Goal: Find specific page/section: Locate a particular part of the current website

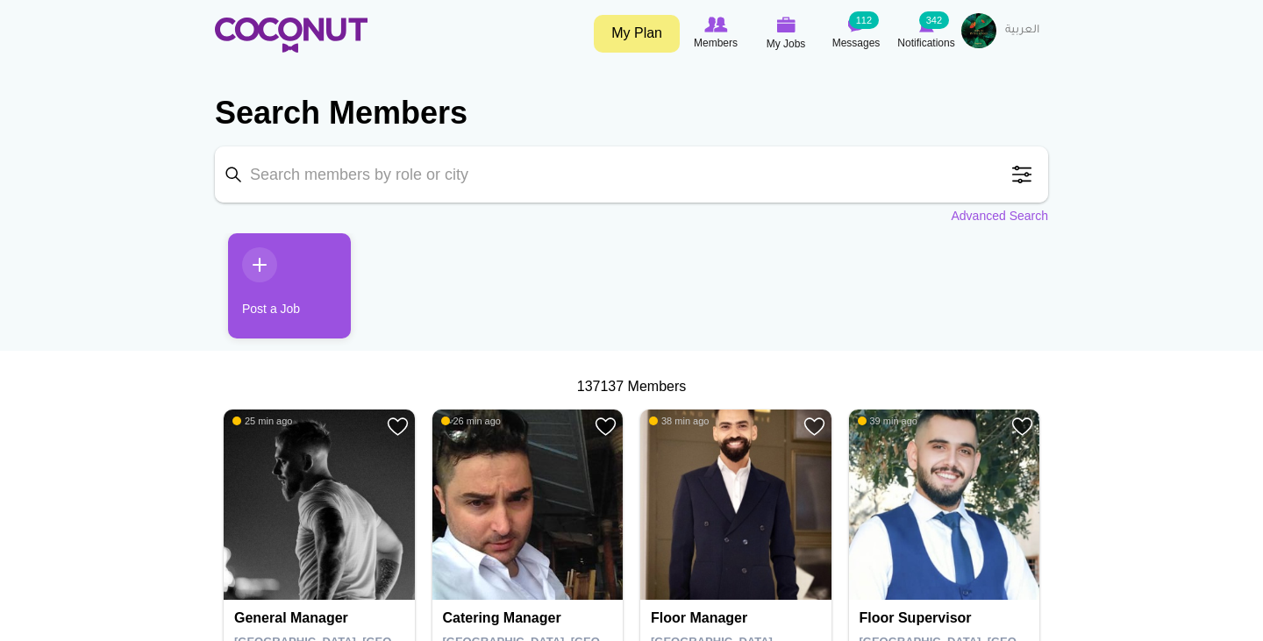
click at [515, 203] on section "Search Members Keyword Search Position Waiter/Waitress (36511) Host/Hostess (22…" at bounding box center [631, 150] width 833 height 150
click at [507, 183] on input "Keyword" at bounding box center [631, 174] width 833 height 56
click button "Search" at bounding box center [0, 0] width 0 height 0
click at [420, 178] on input "hostess" at bounding box center [631, 174] width 833 height 56
type input "hostess]\"
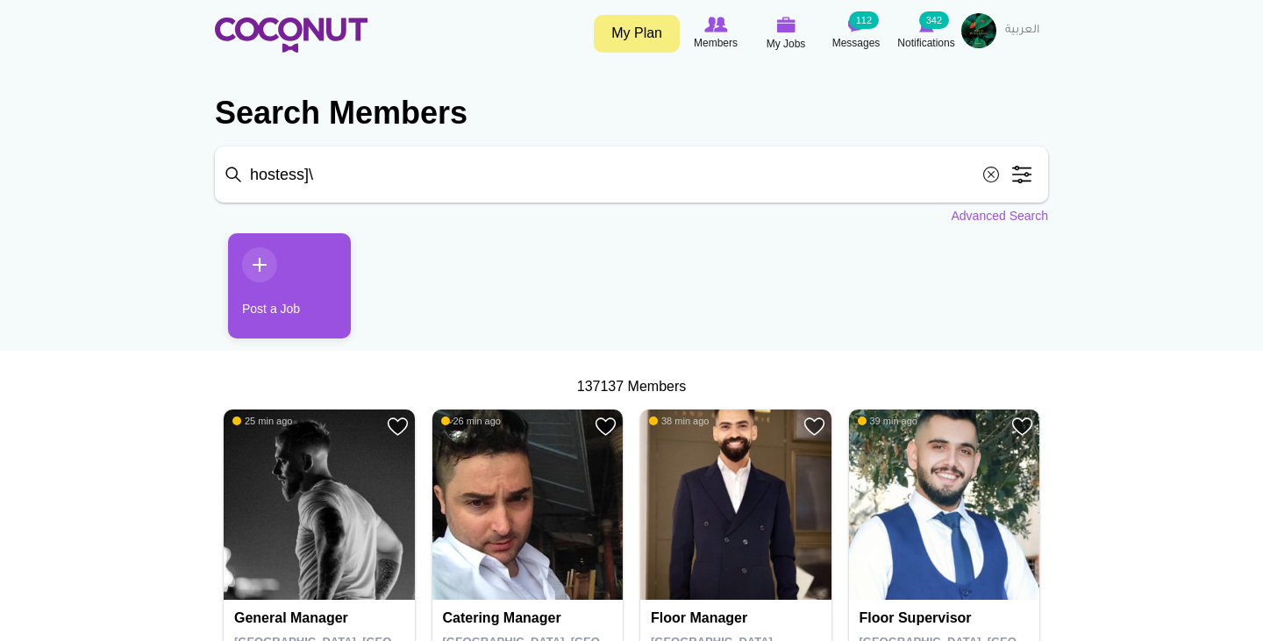
click button "Search" at bounding box center [0, 0] width 0 height 0
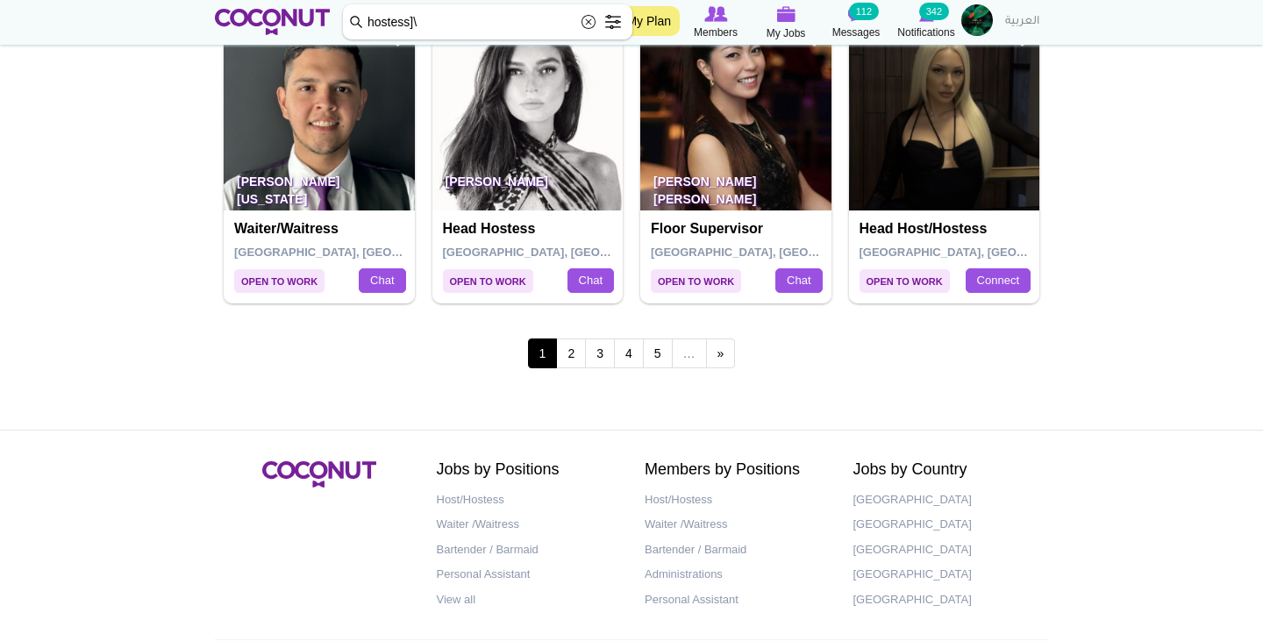
scroll to position [3143, 0]
click at [573, 339] on link "2" at bounding box center [571, 354] width 30 height 30
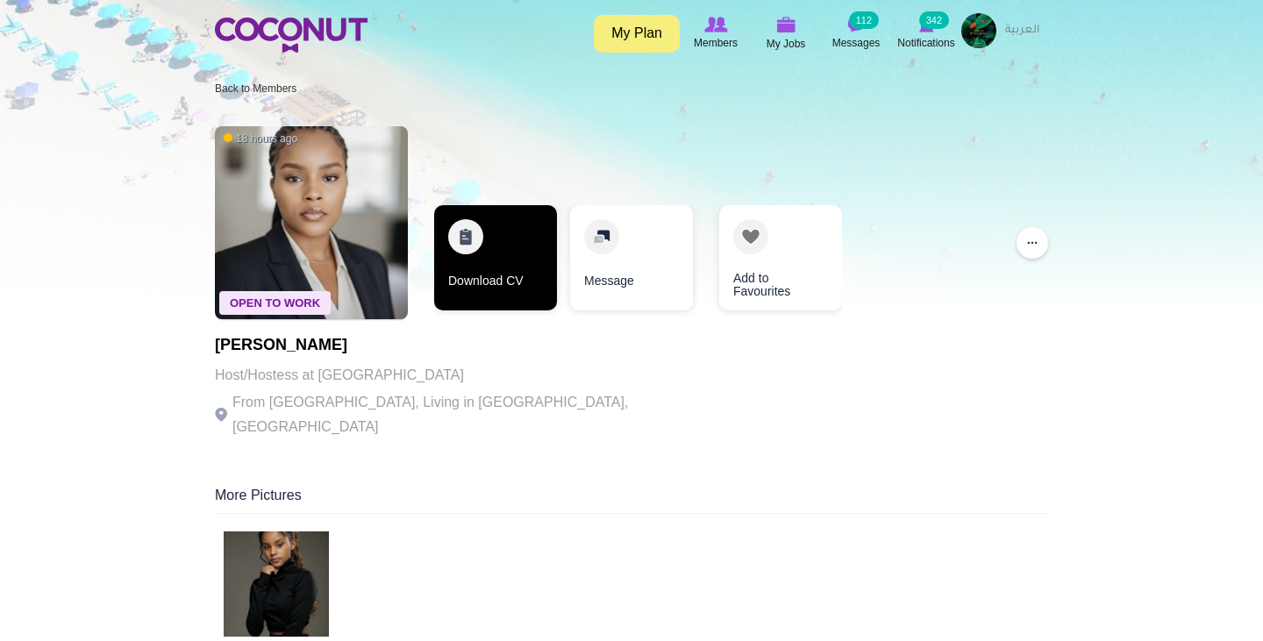
click at [500, 235] on link "Download CV" at bounding box center [495, 257] width 123 height 105
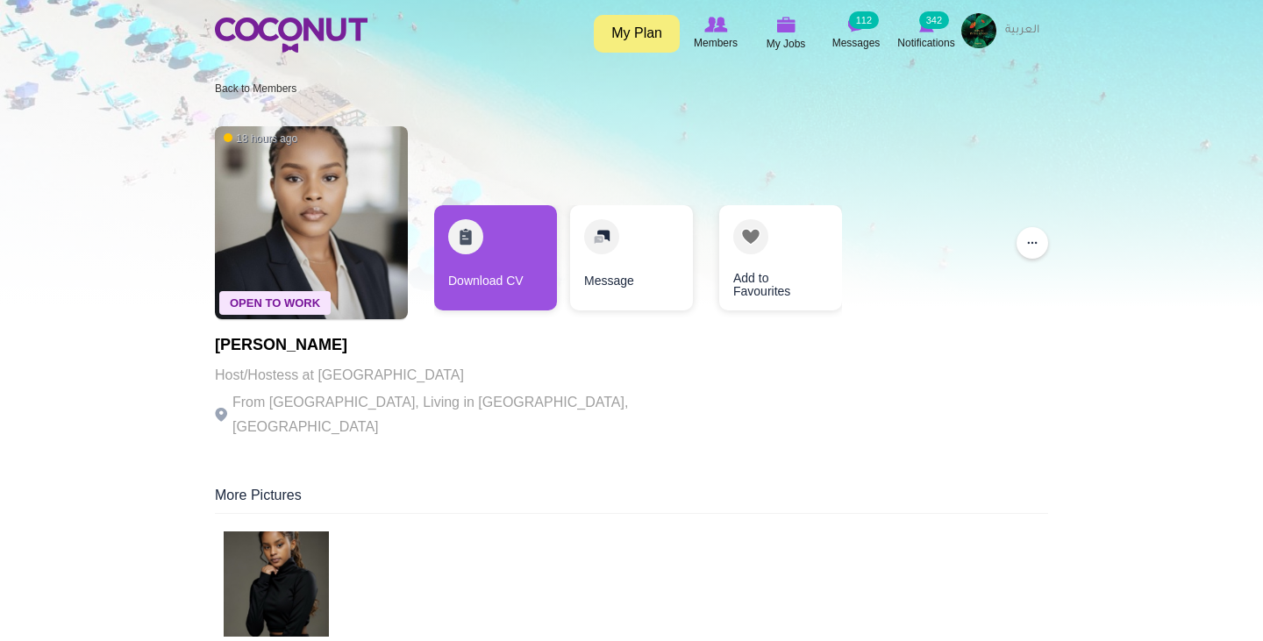
click at [271, 539] on img at bounding box center [276, 583] width 105 height 105
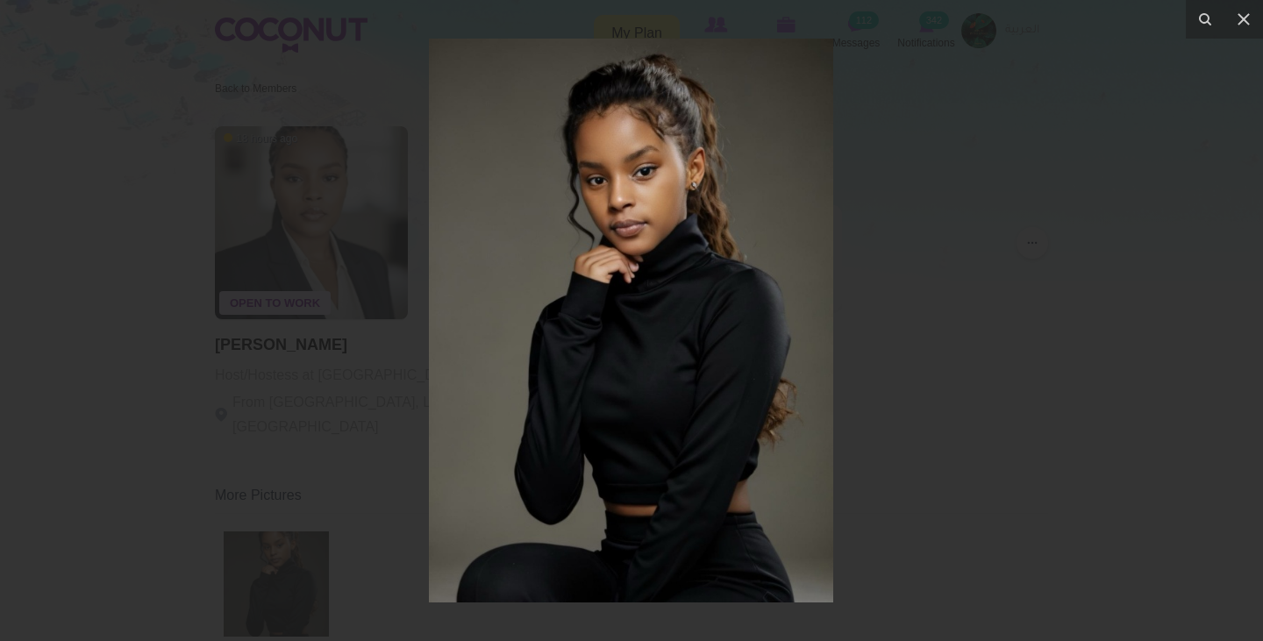
click at [375, 453] on div at bounding box center [631, 320] width 1263 height 641
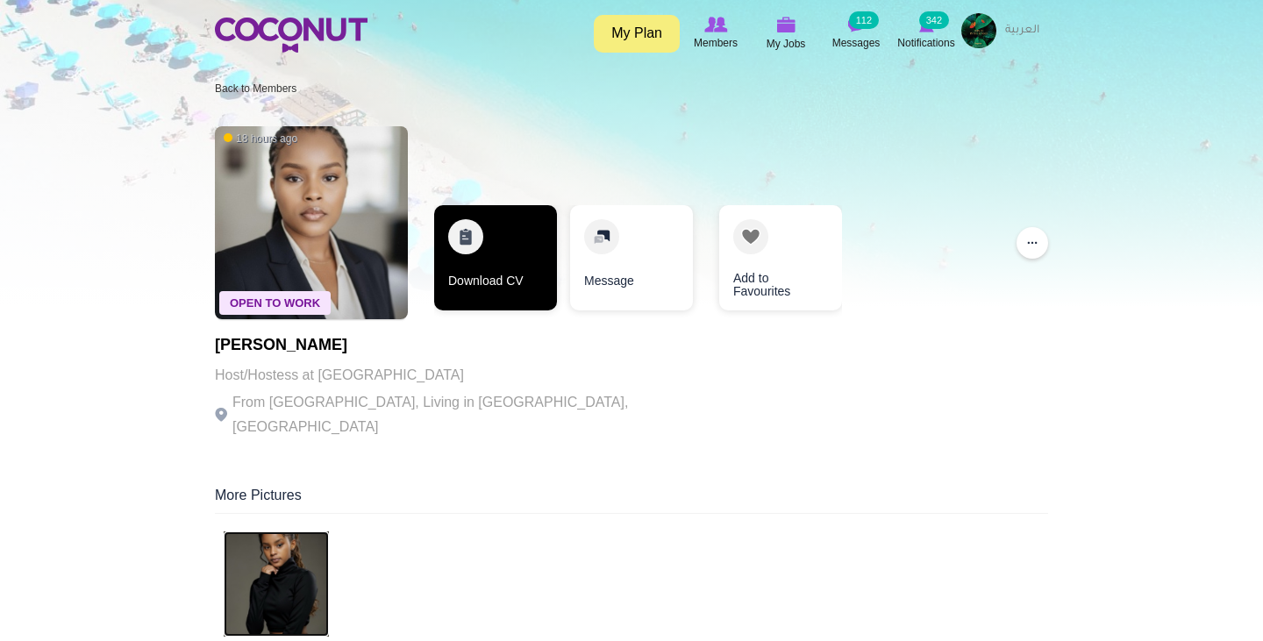
click at [481, 246] on link "Download CV" at bounding box center [495, 257] width 123 height 105
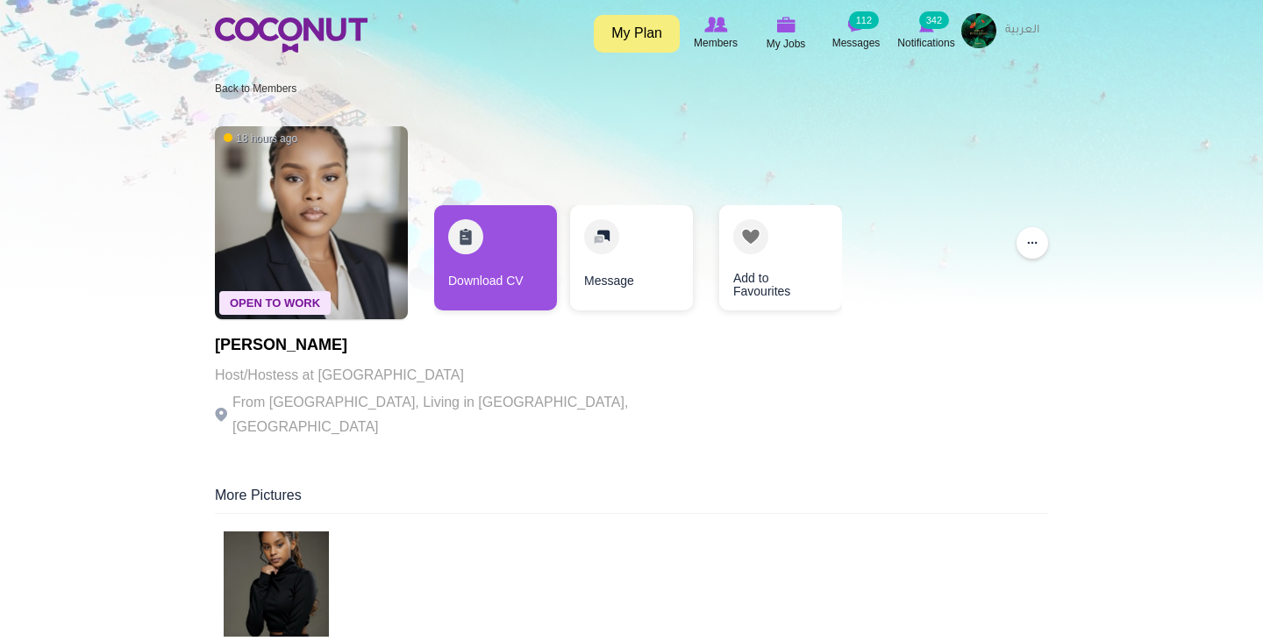
click at [299, 546] on img at bounding box center [276, 583] width 105 height 105
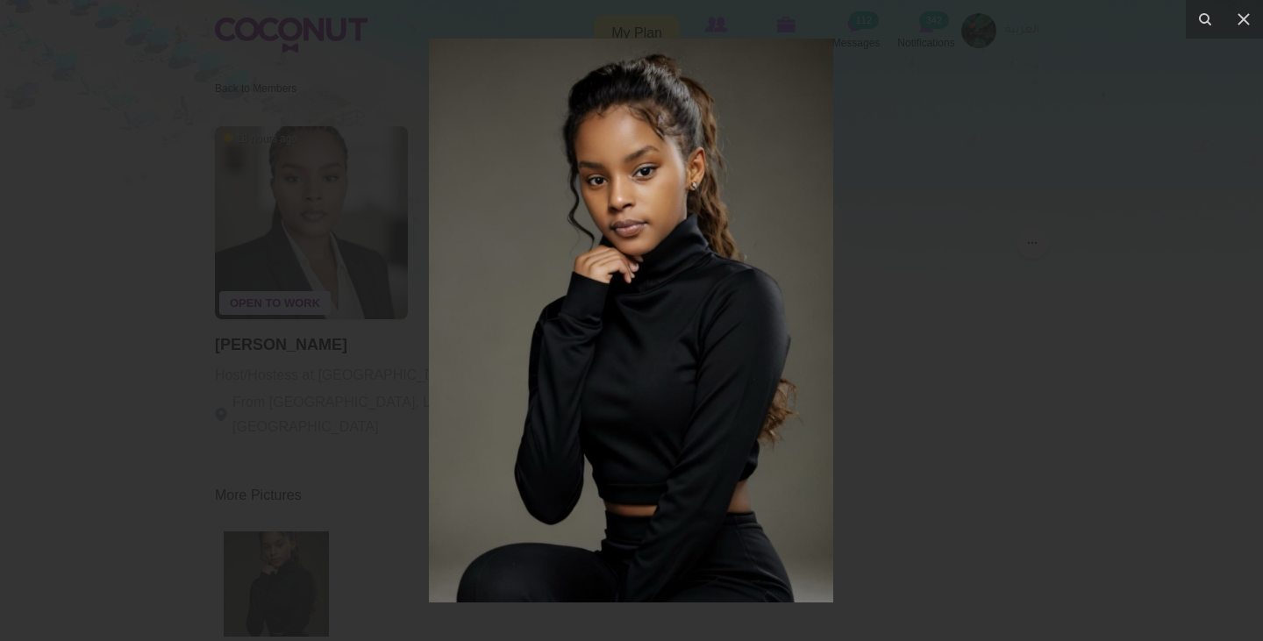
click at [355, 552] on div at bounding box center [631, 320] width 1263 height 641
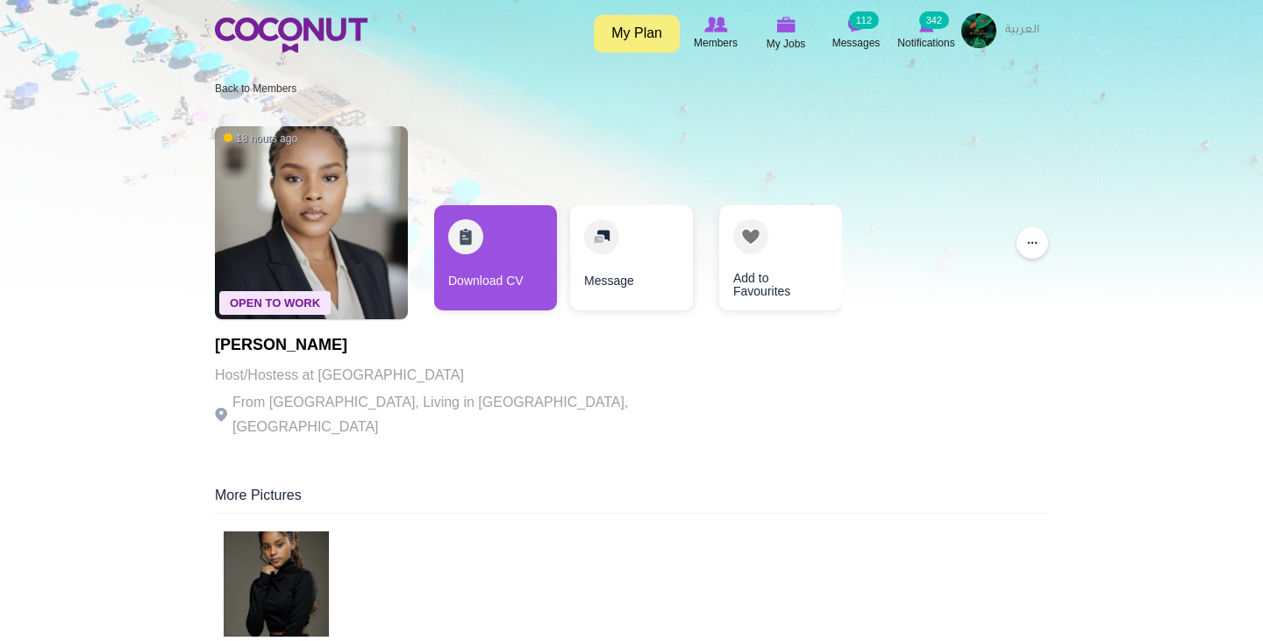
click at [351, 337] on h1 "[PERSON_NAME]" at bounding box center [456, 346] width 482 height 18
click at [360, 303] on img at bounding box center [311, 222] width 193 height 193
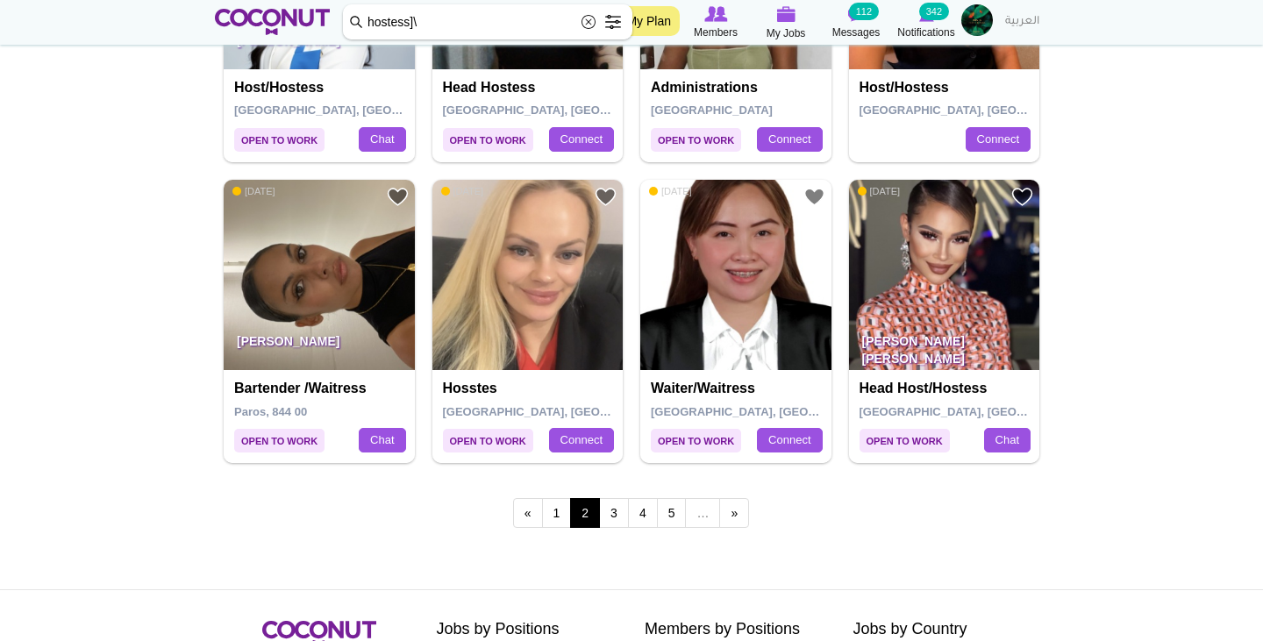
scroll to position [2985, 0]
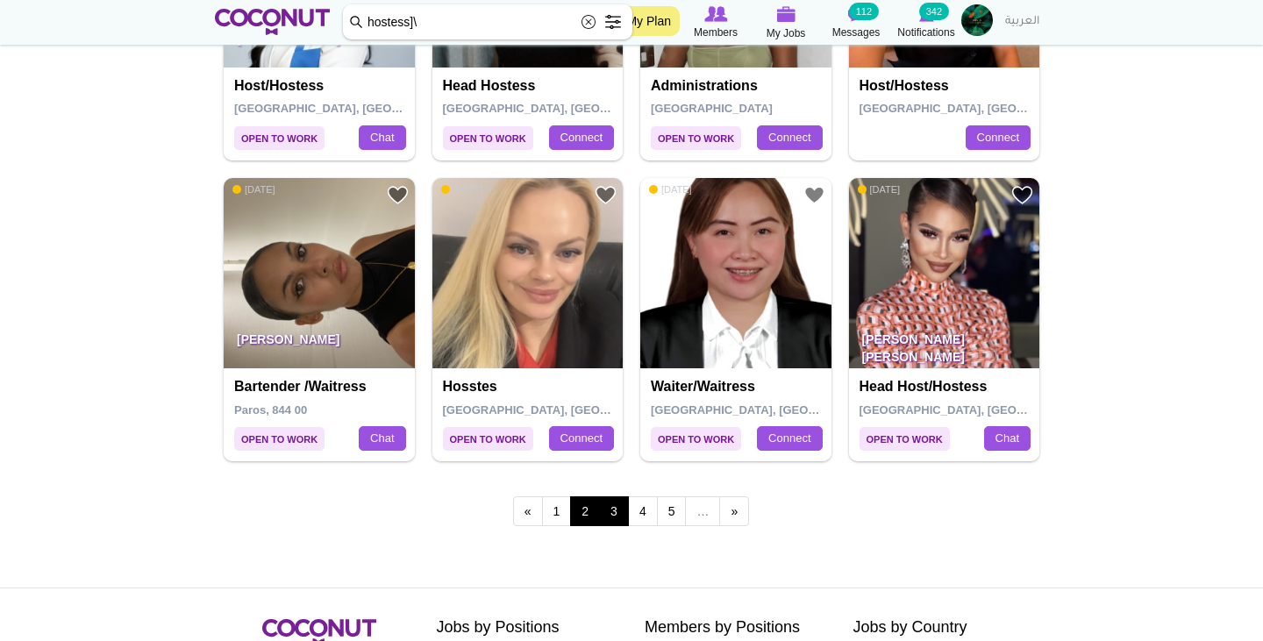
click at [614, 496] on link "3" at bounding box center [614, 511] width 30 height 30
